Goal: Find specific page/section: Find specific page/section

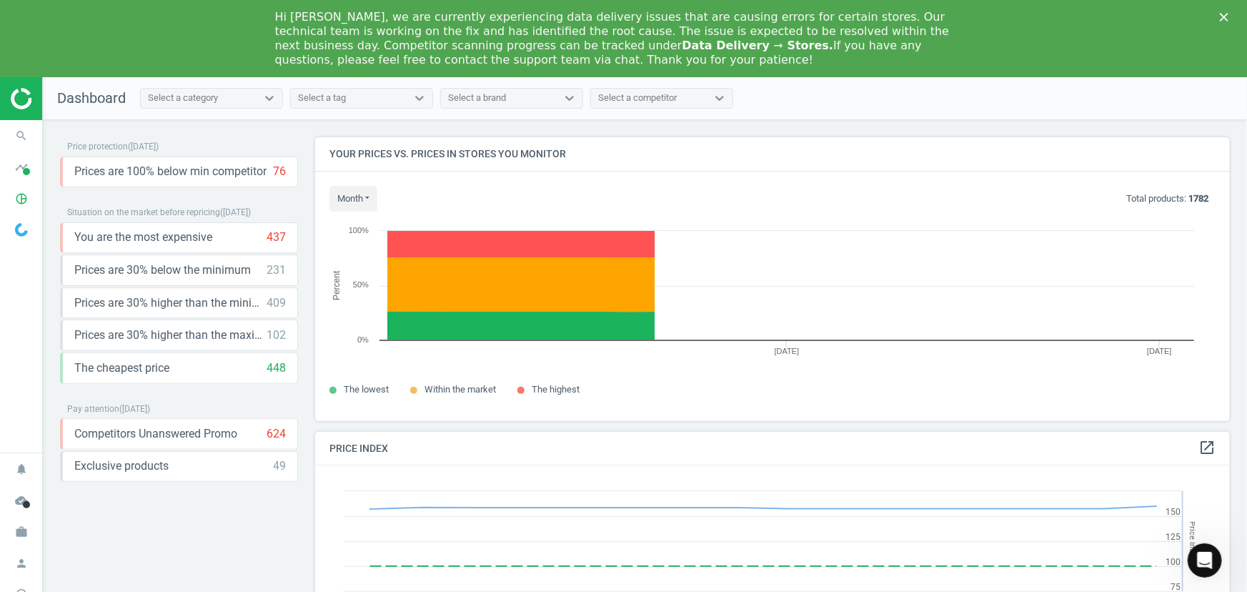
scroll to position [349, 926]
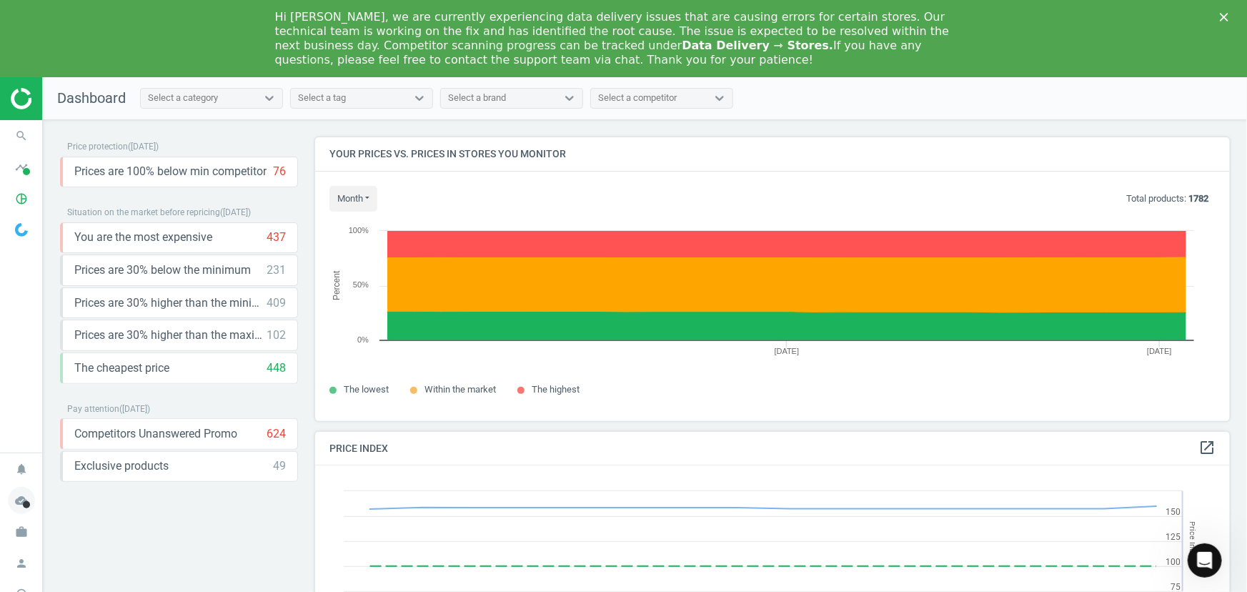
click at [26, 499] on icon "cloud_done" at bounding box center [21, 500] width 27 height 27
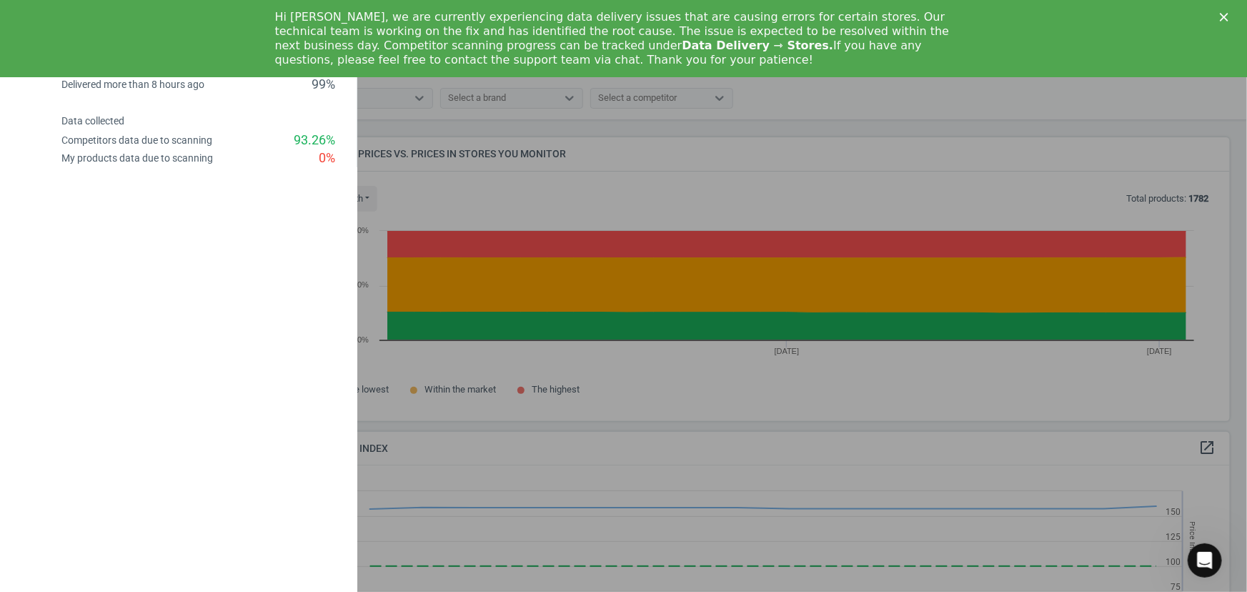
click at [533, 204] on div at bounding box center [623, 296] width 1247 height 592
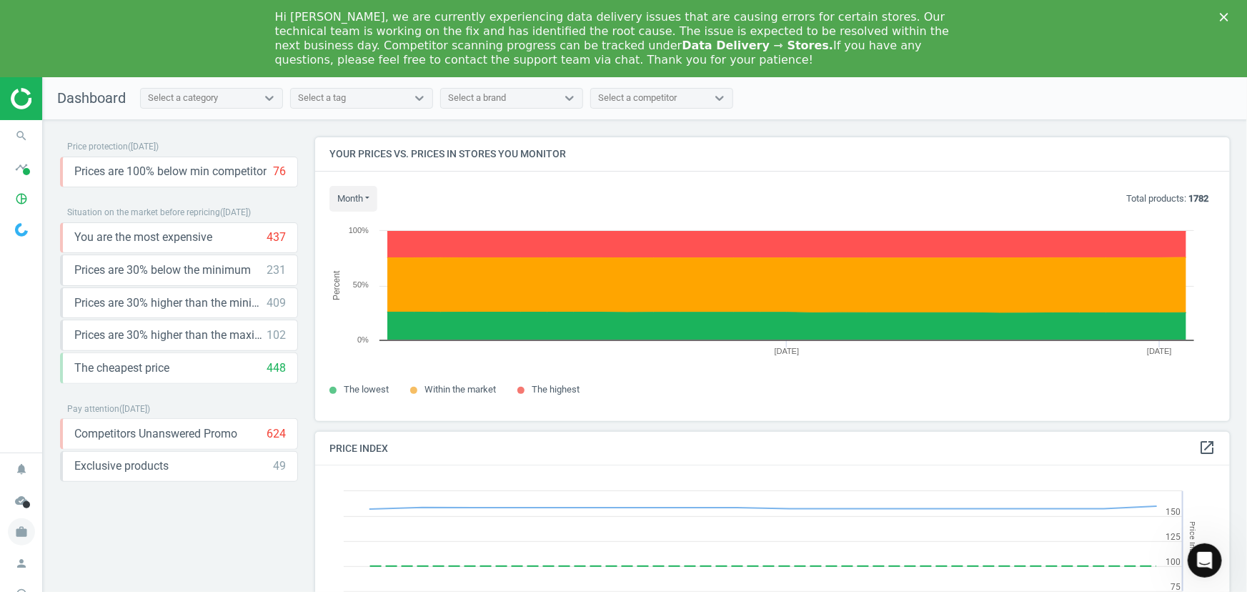
click at [23, 532] on icon "work" at bounding box center [21, 531] width 27 height 27
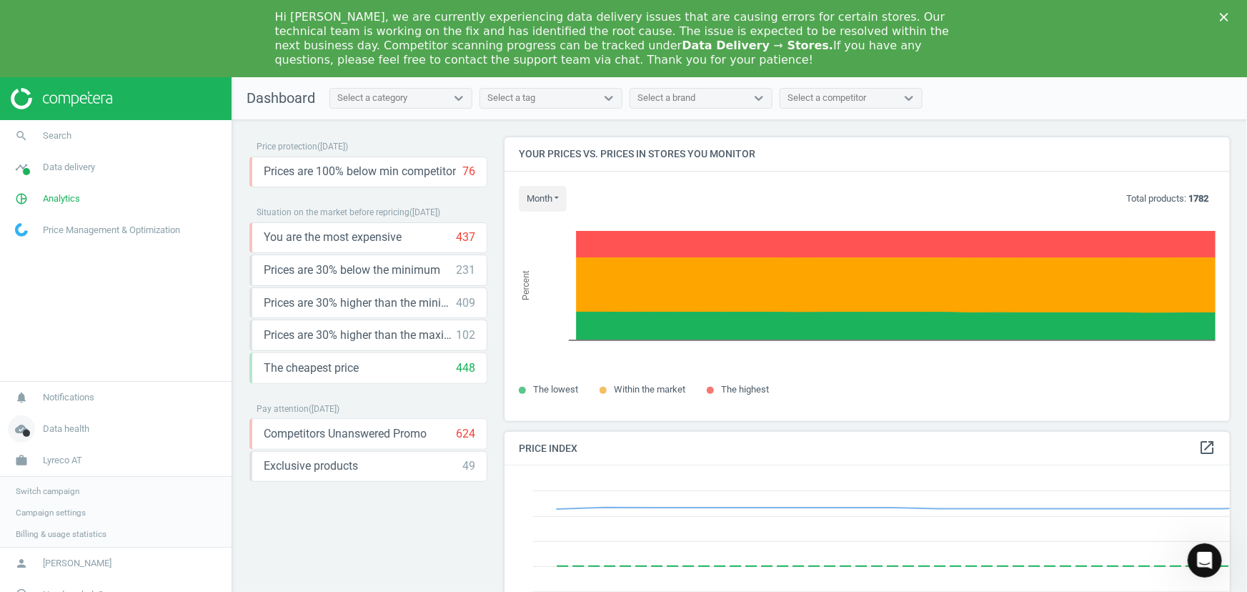
scroll to position [7, 7]
click at [59, 493] on span "Switch campaign" at bounding box center [48, 489] width 64 height 11
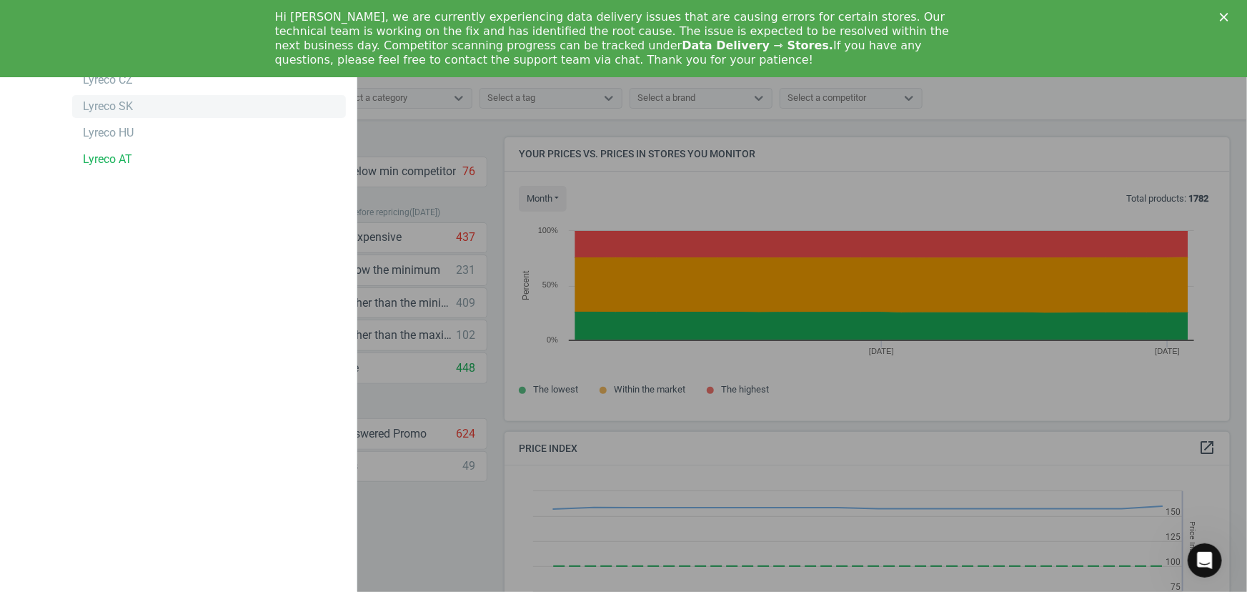
click at [120, 108] on div "Lyreco SK" at bounding box center [108, 107] width 50 height 16
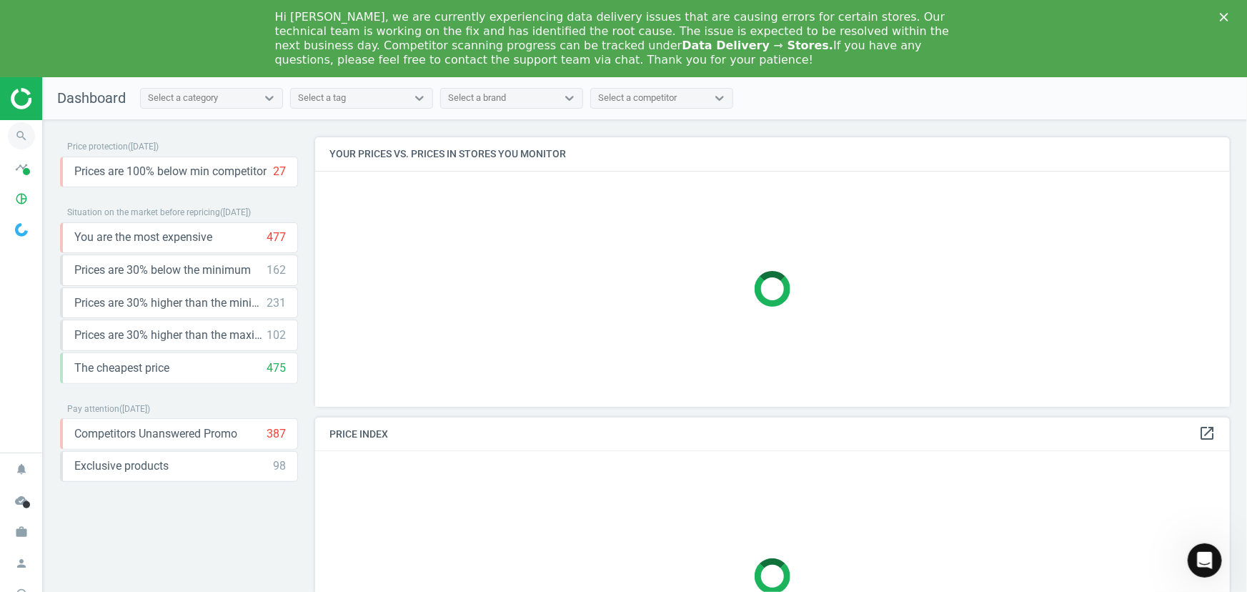
click at [24, 130] on icon "search" at bounding box center [21, 135] width 27 height 27
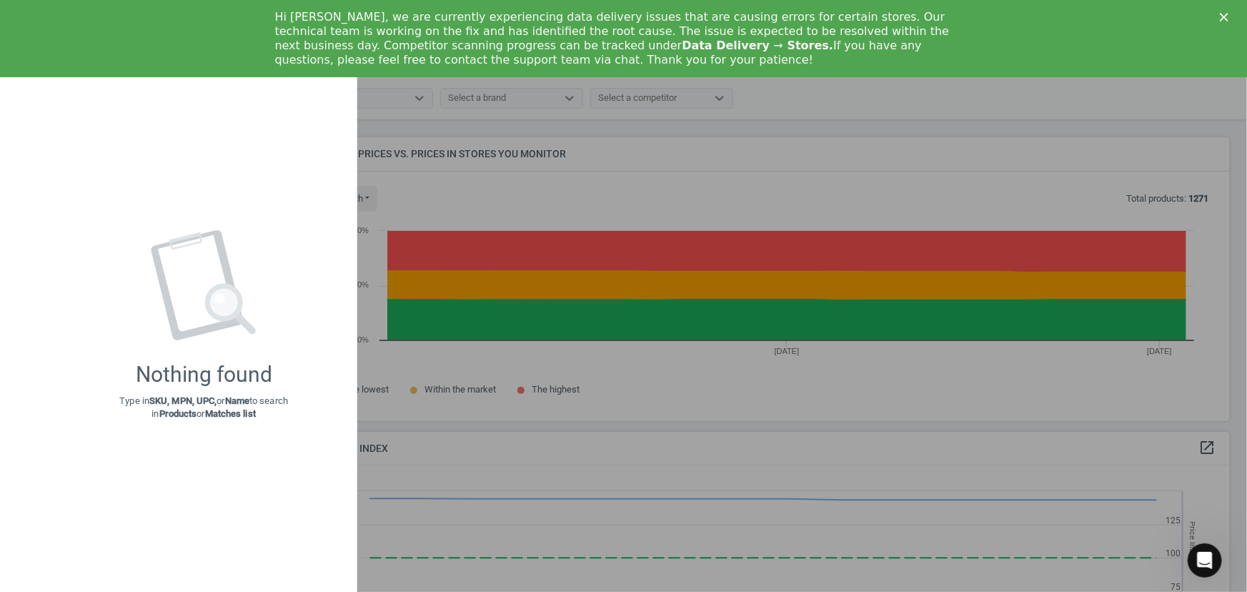
scroll to position [349, 926]
click at [1222, 15] on polygon "Close" at bounding box center [1224, 17] width 9 height 9
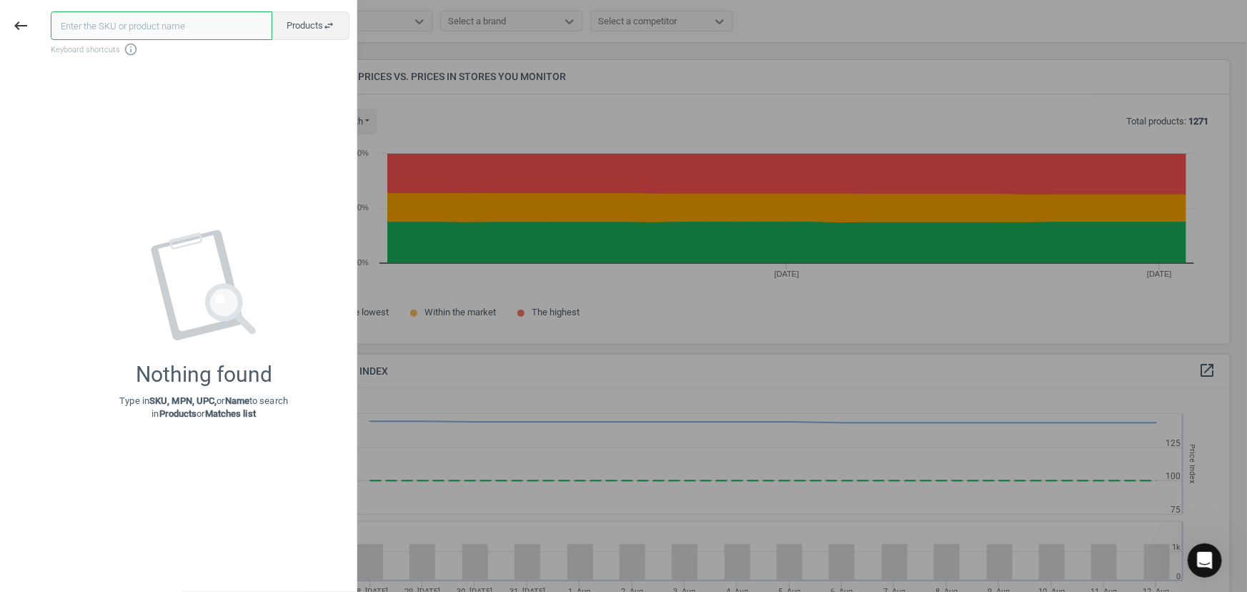
click at [173, 14] on input "text" at bounding box center [162, 25] width 222 height 29
type input "159543"
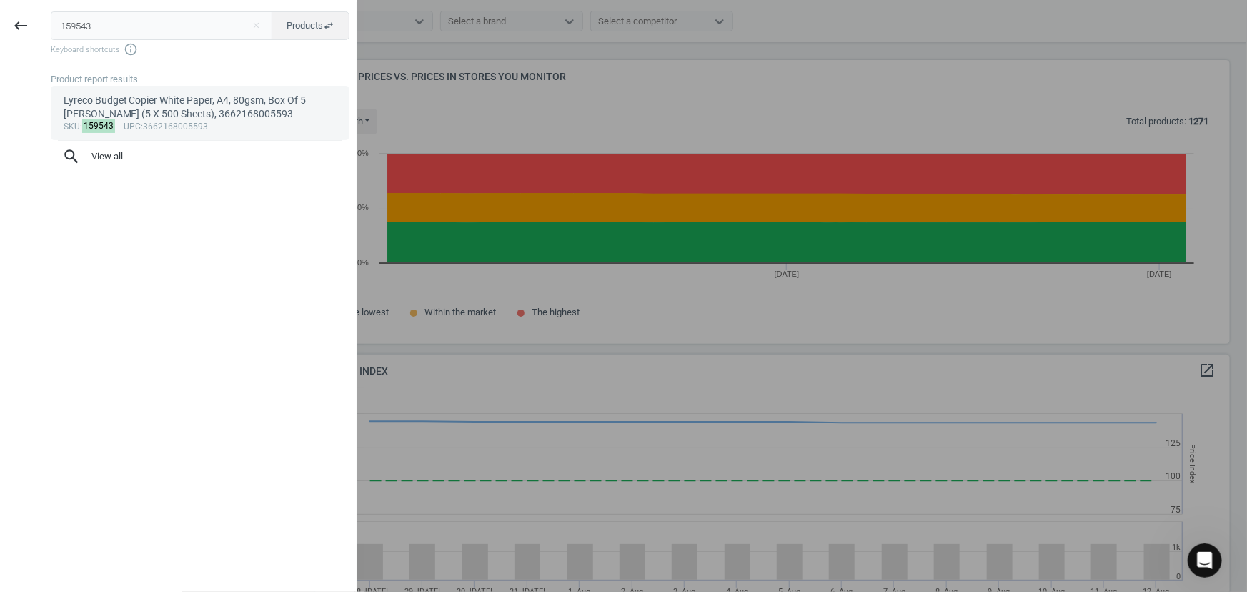
click at [136, 107] on div "Lyreco Budget Copier White Paper, A4, 80gsm, Box Of 5 [PERSON_NAME] (5 X 500 Sh…" at bounding box center [201, 108] width 274 height 28
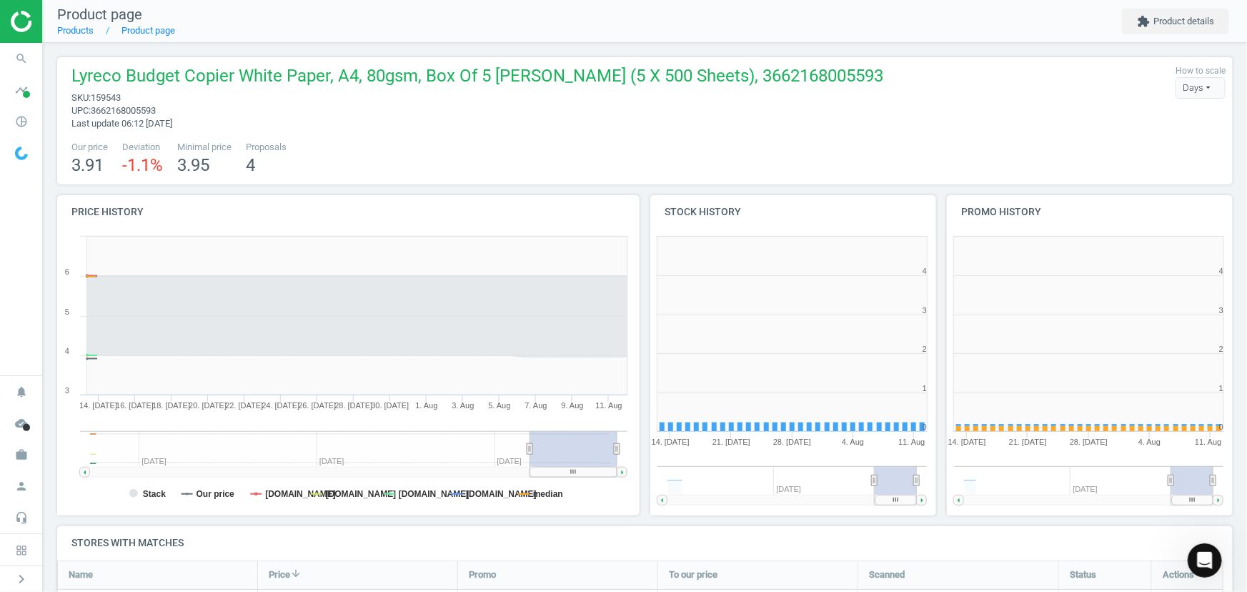
scroll to position [307, 304]
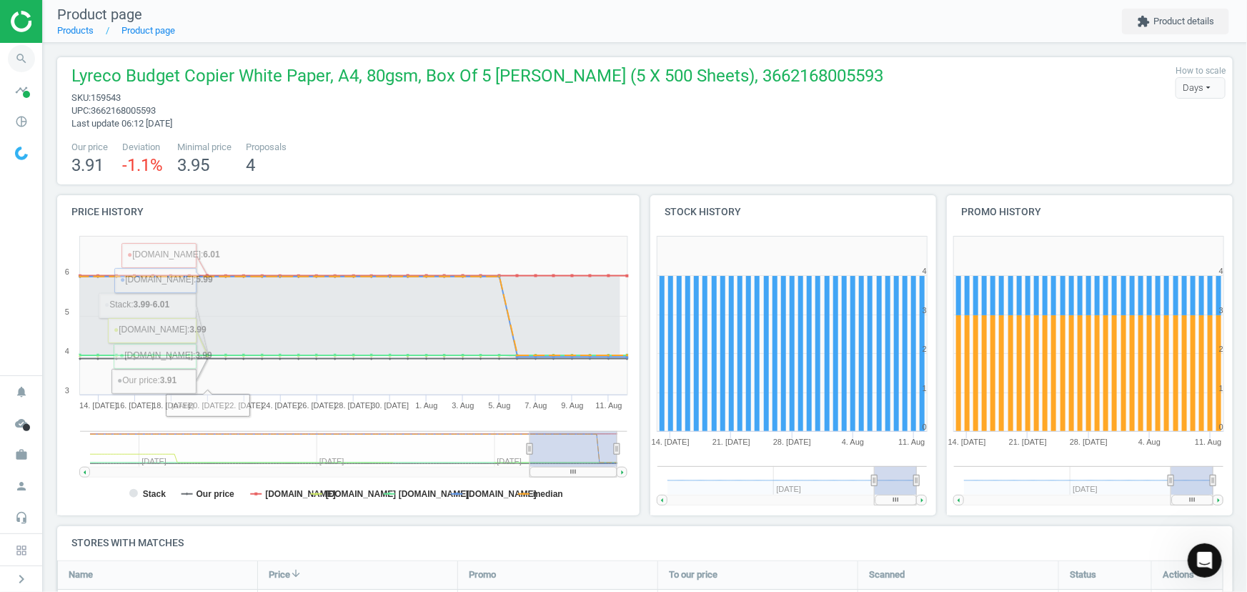
click at [14, 60] on icon "search" at bounding box center [21, 58] width 27 height 27
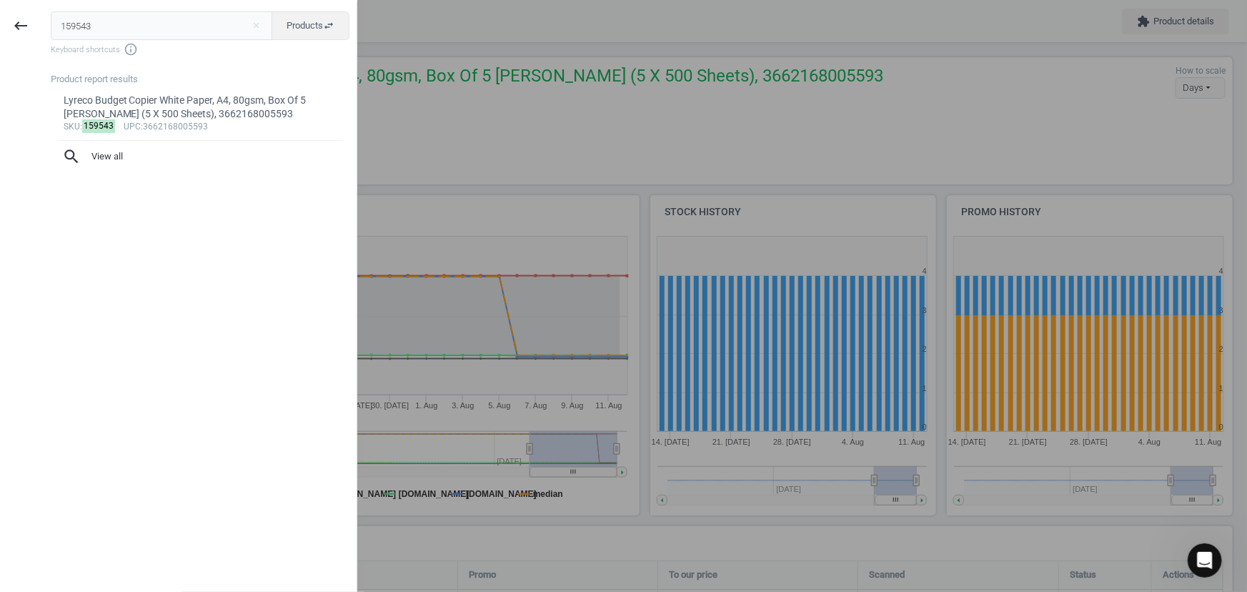
drag, startPoint x: 100, startPoint y: 28, endPoint x: 53, endPoint y: 18, distance: 48.2
click at [48, 26] on div "159543 close Products swap_horiz Keyboard shortcuts info_outline Product report…" at bounding box center [198, 298] width 315 height 592
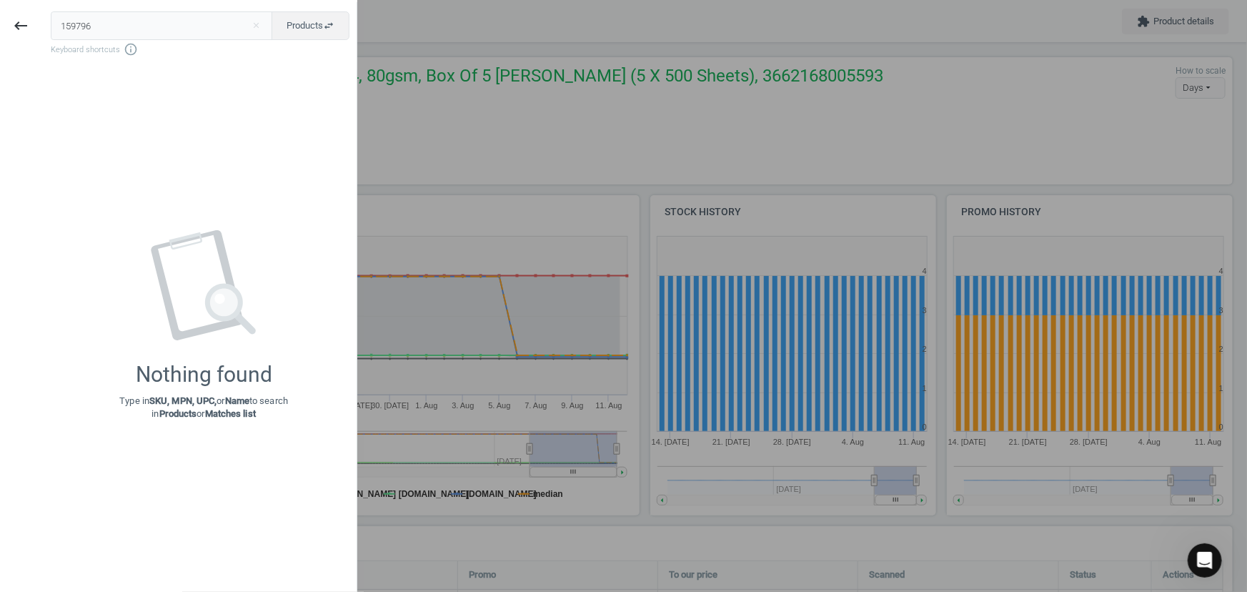
drag, startPoint x: 94, startPoint y: 24, endPoint x: 66, endPoint y: 3, distance: 35.7
click at [44, 21] on div "159796 close Products swap_horiz Keyboard shortcuts info_outline Nothing found …" at bounding box center [198, 298] width 315 height 592
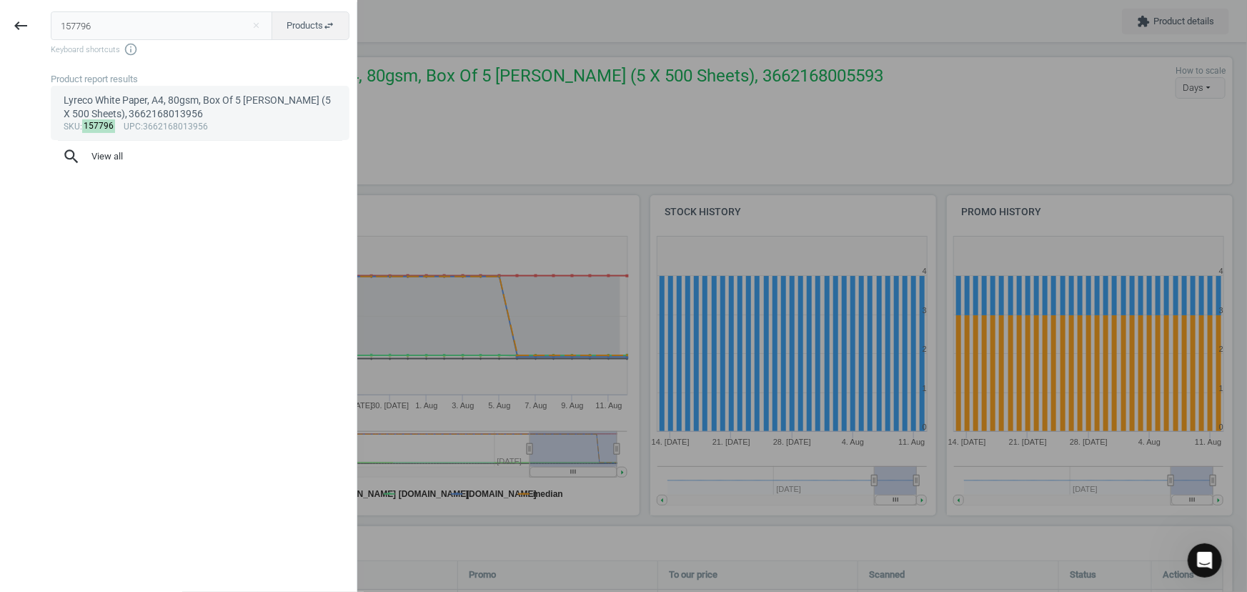
type input "157796"
click at [186, 114] on div "Lyreco White Paper, A4, 80gsm, Box Of 5 [PERSON_NAME] (5 X 500 Sheets), 3662168…" at bounding box center [201, 108] width 274 height 28
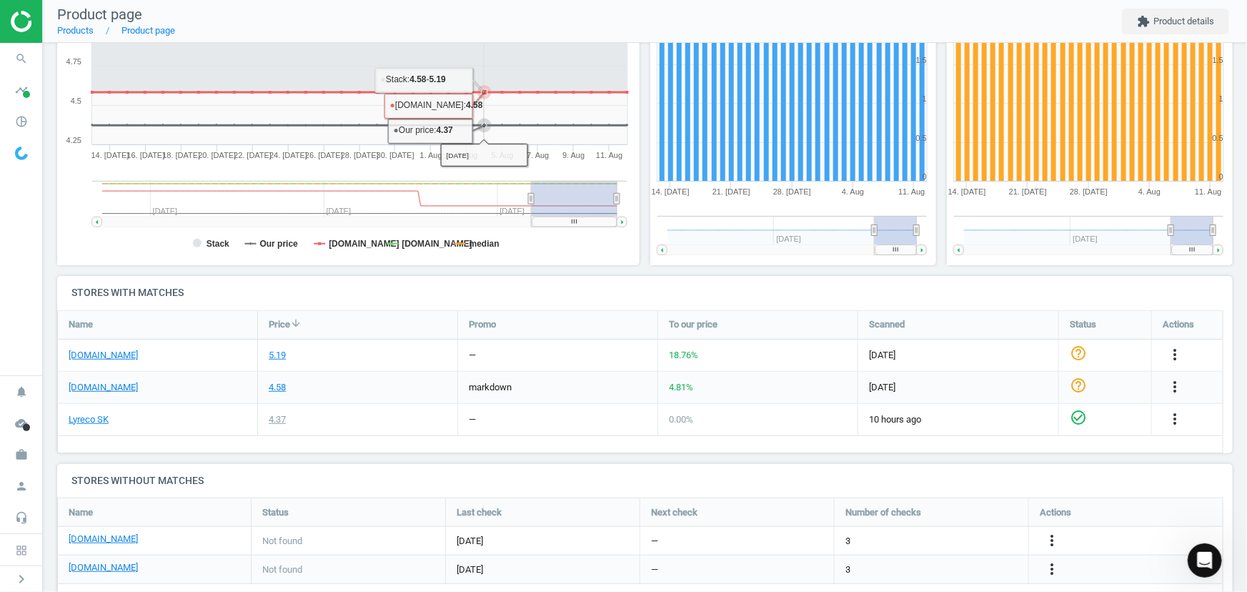
scroll to position [259, 0]
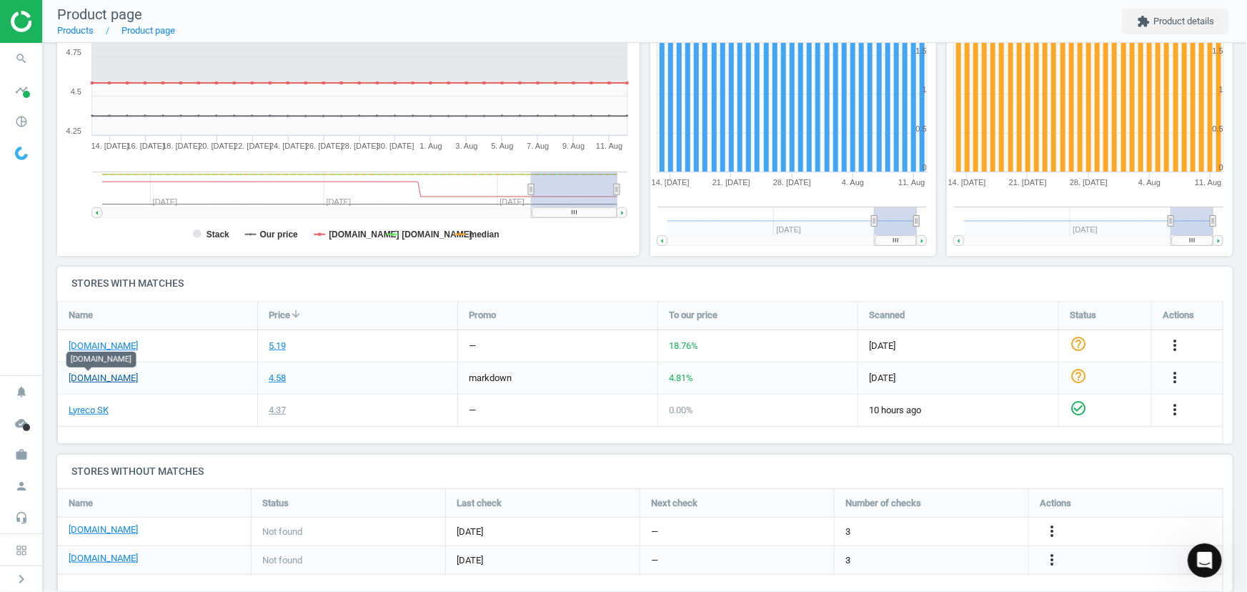
click at [96, 377] on link "[DOMAIN_NAME]" at bounding box center [103, 378] width 69 height 13
